Goal: Task Accomplishment & Management: Manage account settings

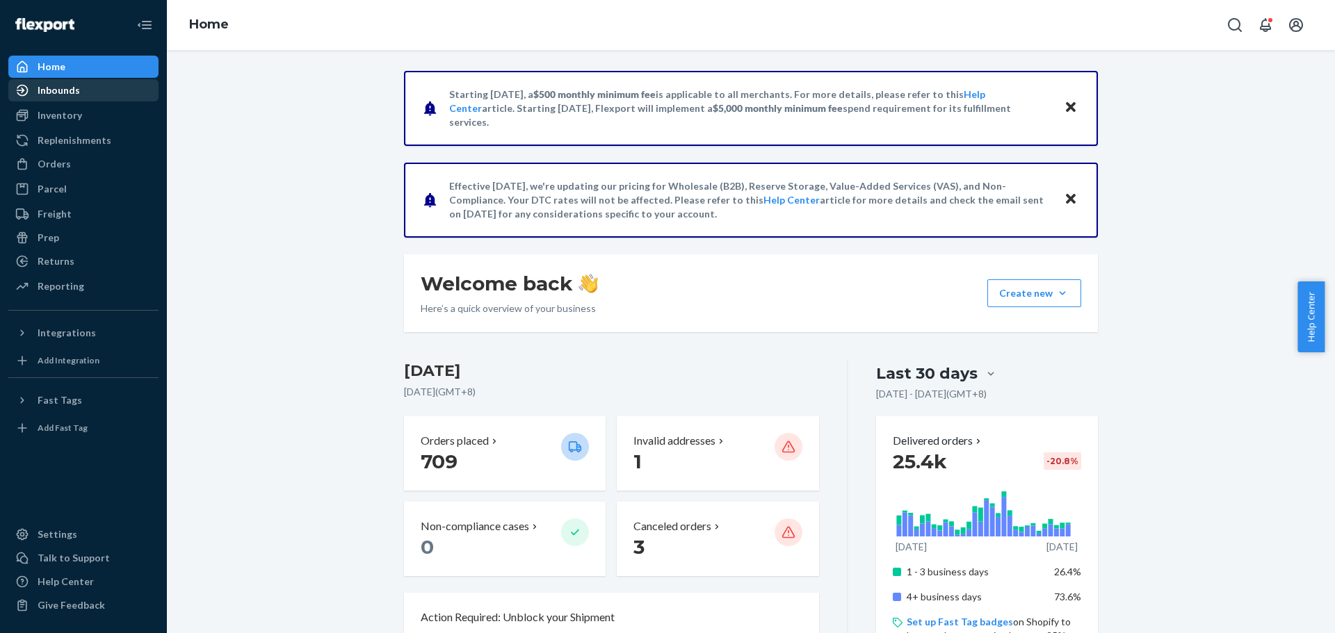
click at [99, 97] on div "Inbounds" at bounding box center [83, 90] width 147 height 19
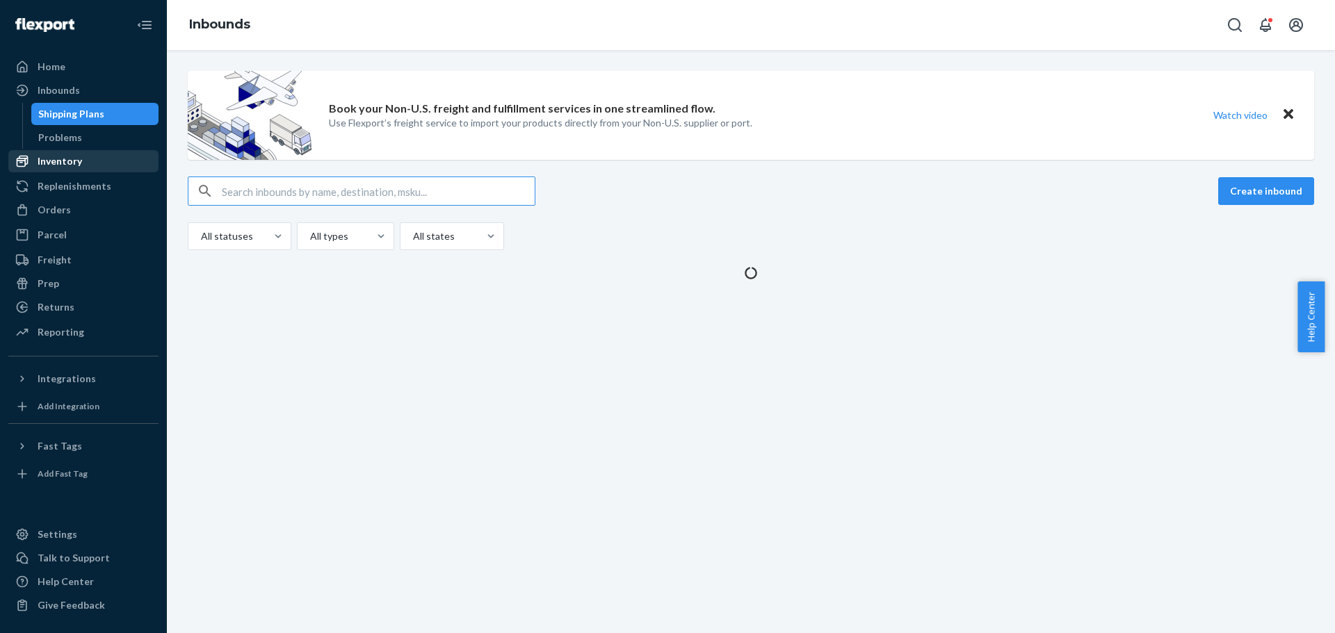
click at [90, 163] on div "Inventory" at bounding box center [83, 161] width 147 height 19
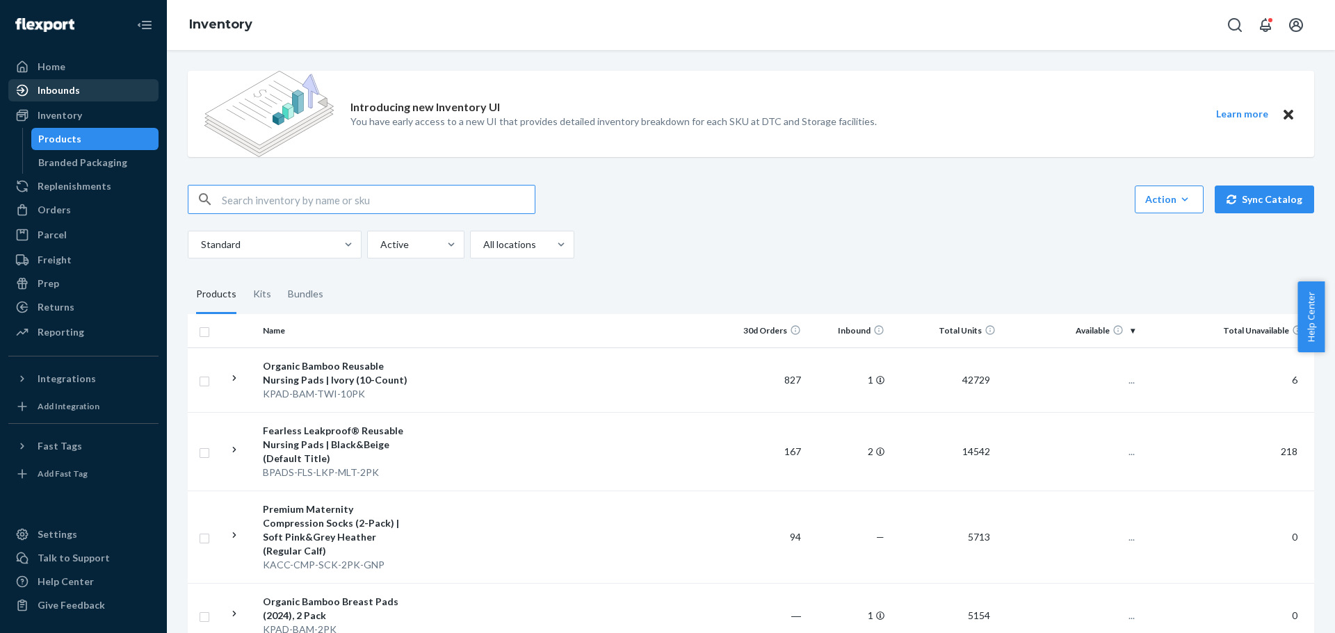
click at [88, 67] on div "Home" at bounding box center [83, 66] width 147 height 19
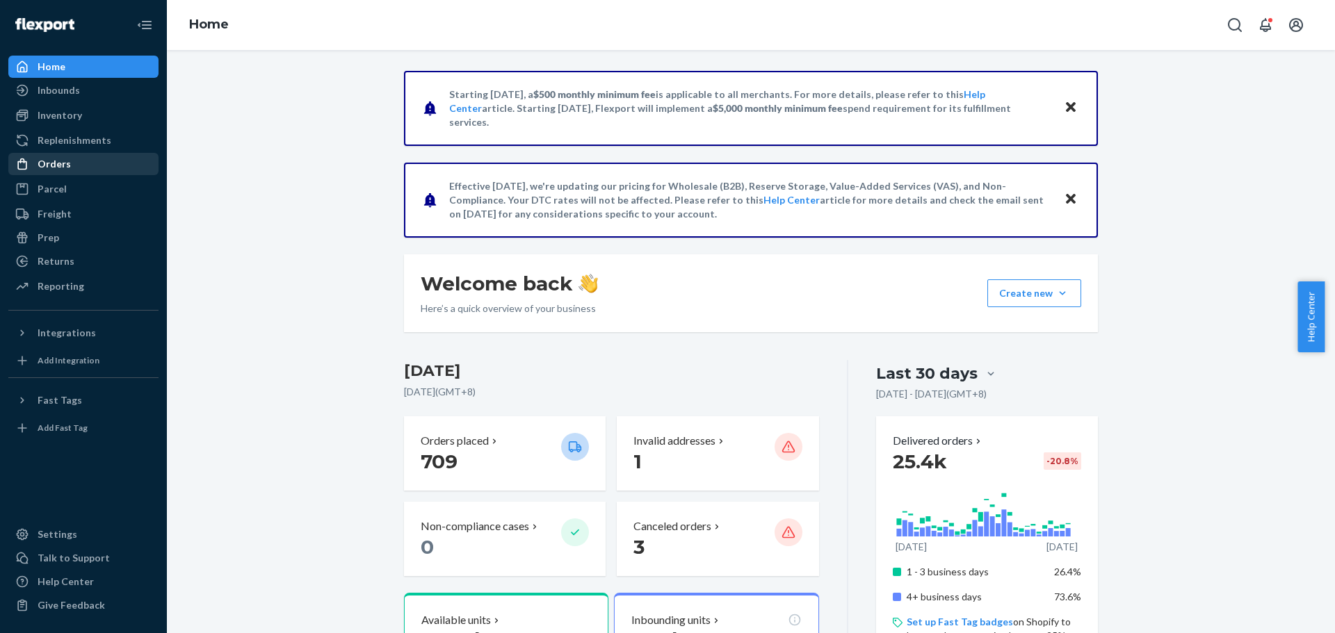
click at [92, 167] on div "Orders" at bounding box center [83, 163] width 147 height 19
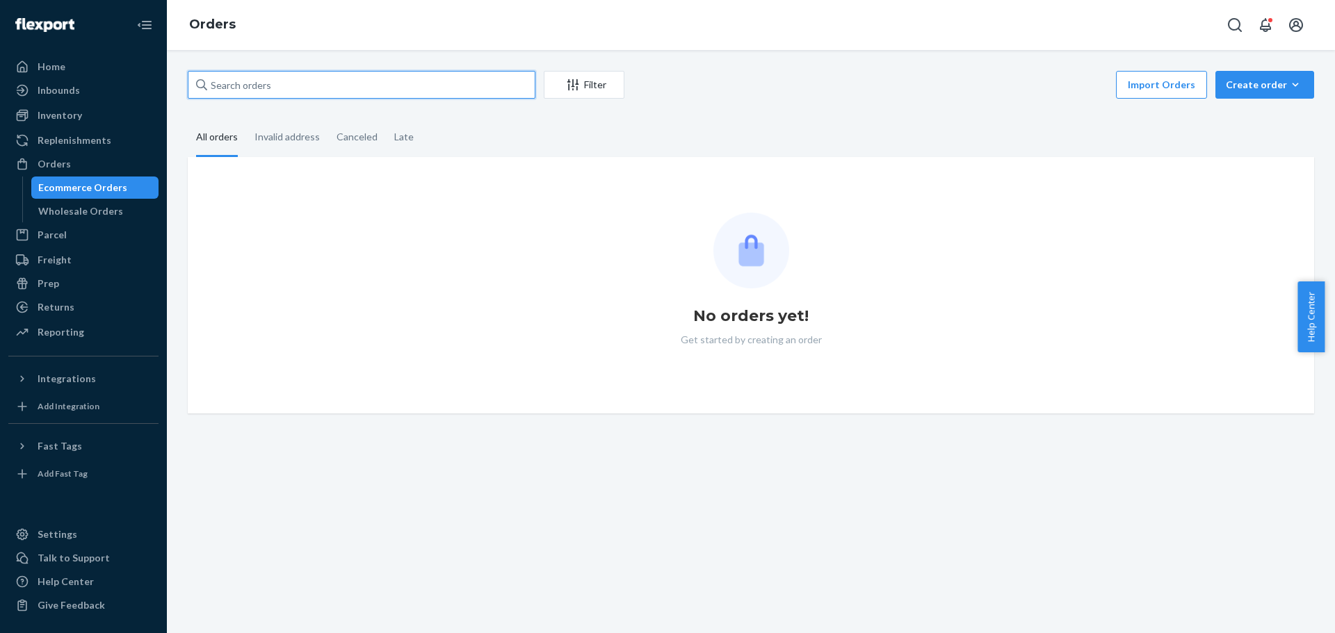
click at [418, 84] on input "text" at bounding box center [362, 85] width 348 height 28
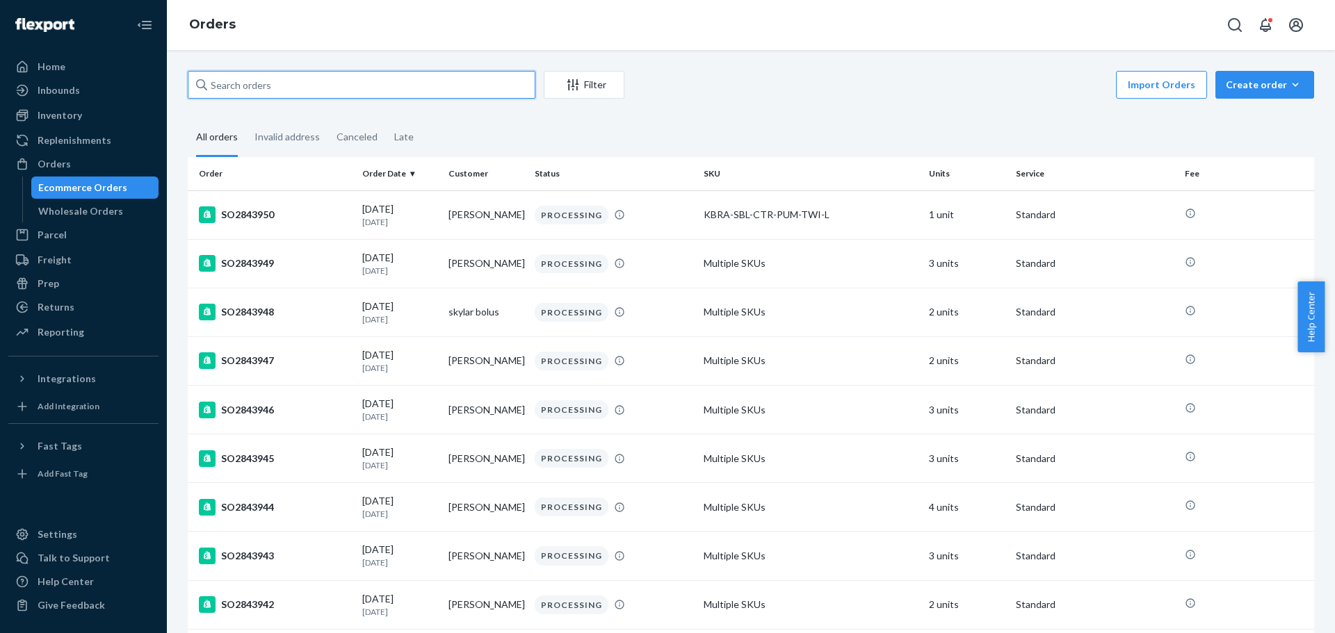
paste input "SO2843946"
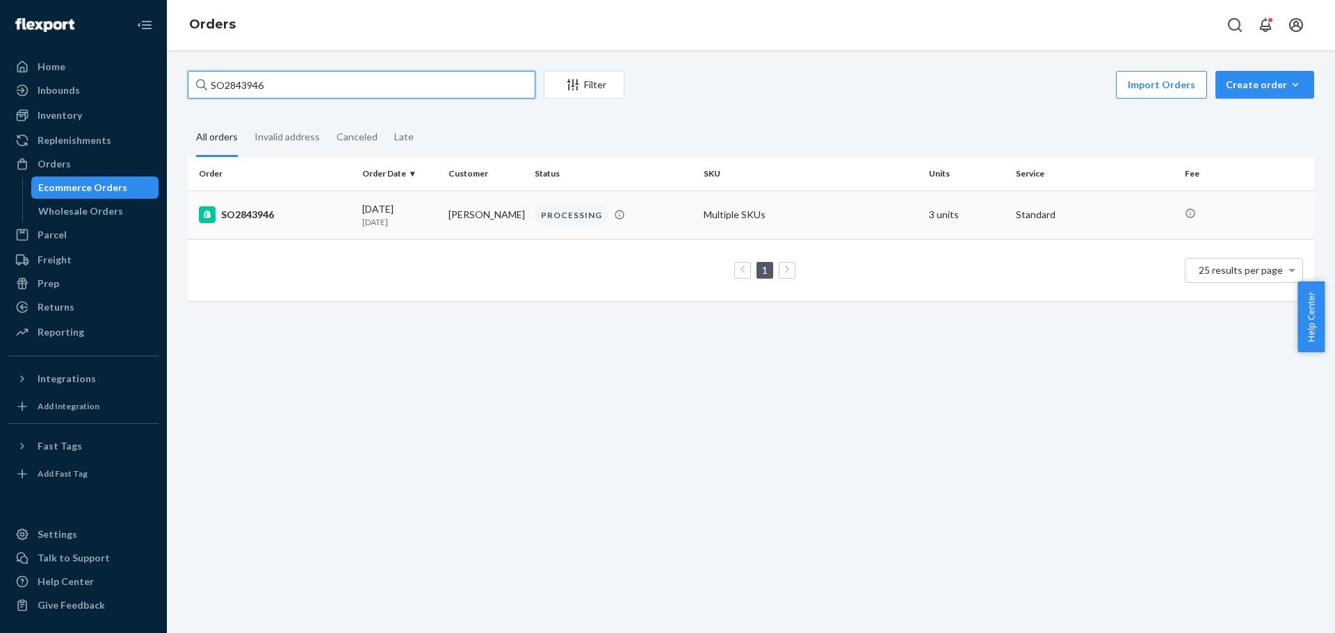
type input "SO2843946"
click at [359, 207] on td "[DATE] [DATE]" at bounding box center [400, 215] width 86 height 49
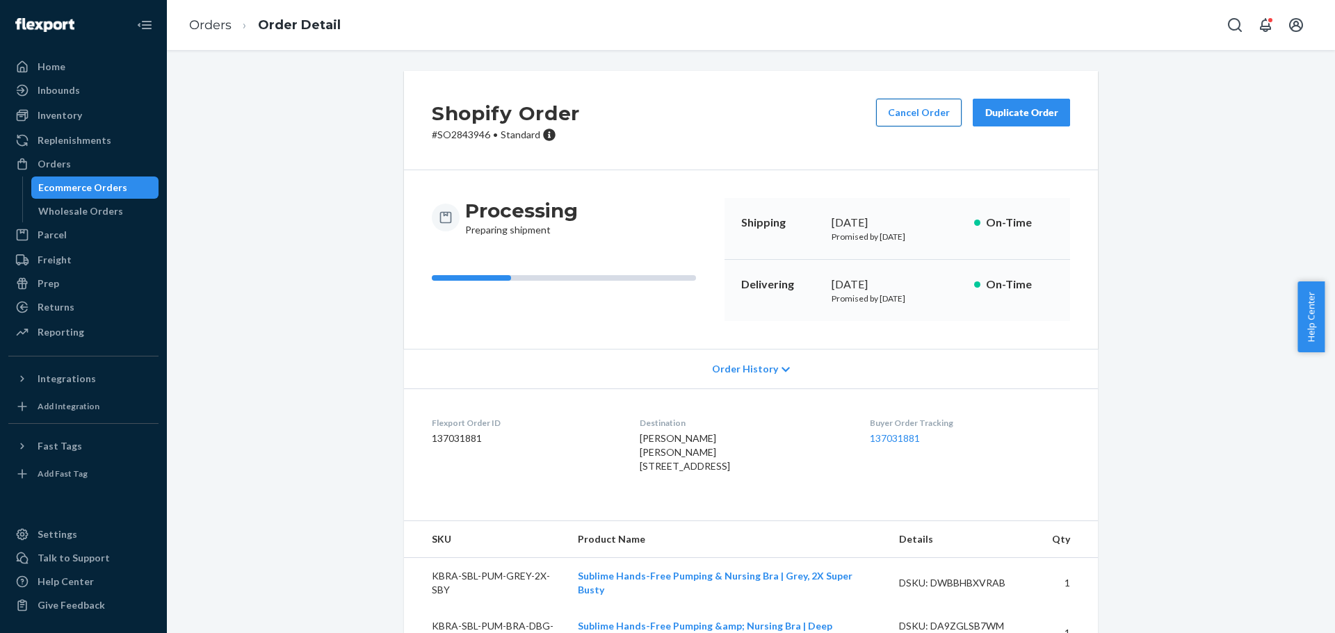
click at [909, 120] on button "Cancel Order" at bounding box center [919, 113] width 86 height 28
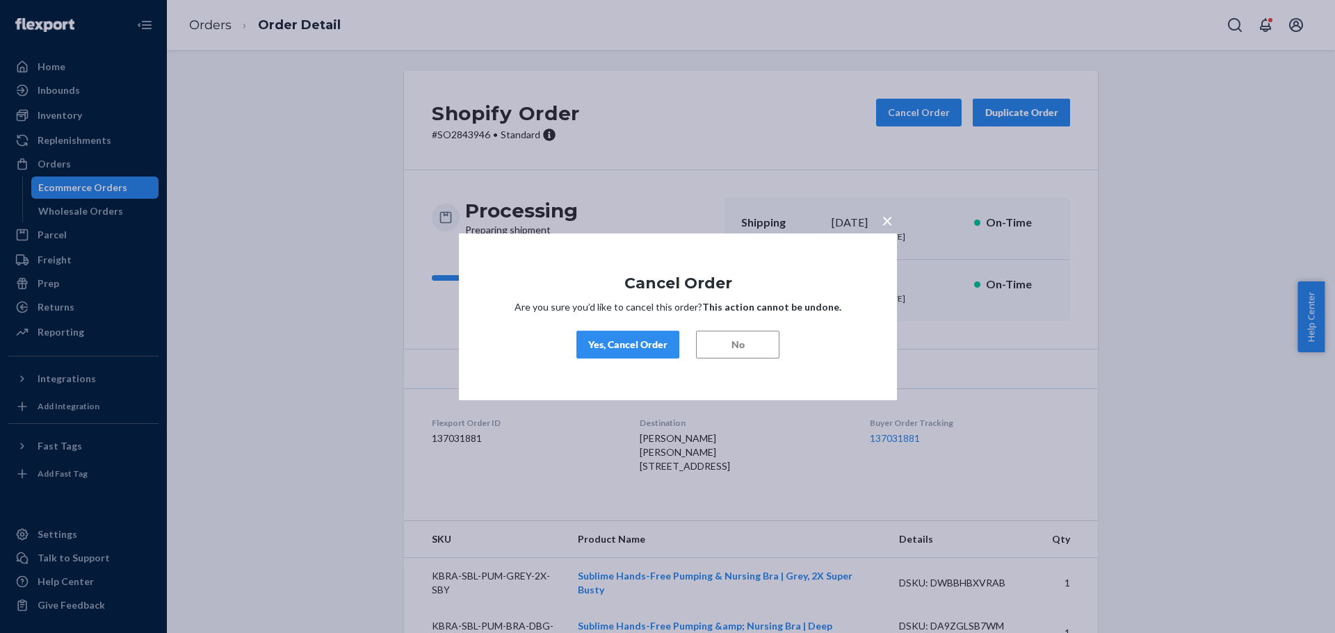
click at [627, 339] on div "Yes, Cancel Order" at bounding box center [627, 345] width 79 height 14
